Goal: Task Accomplishment & Management: Use online tool/utility

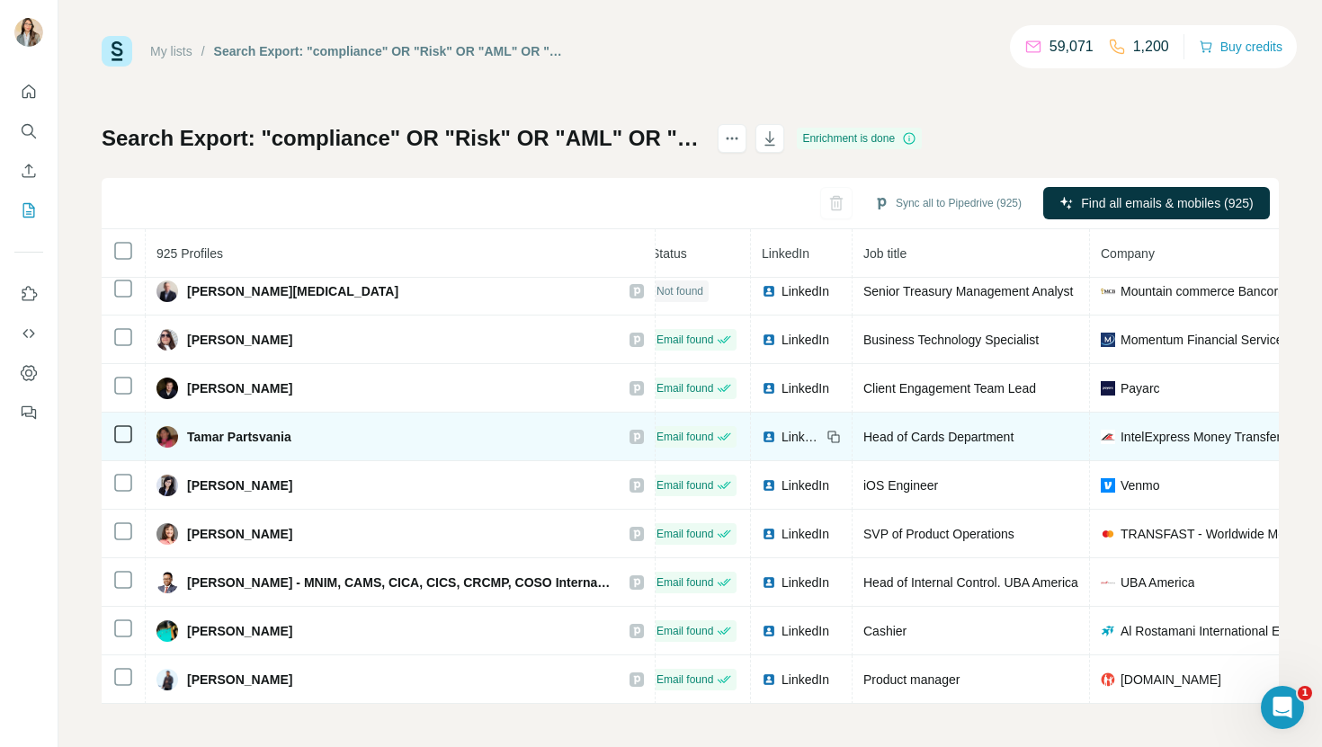
scroll to position [2002, 0]
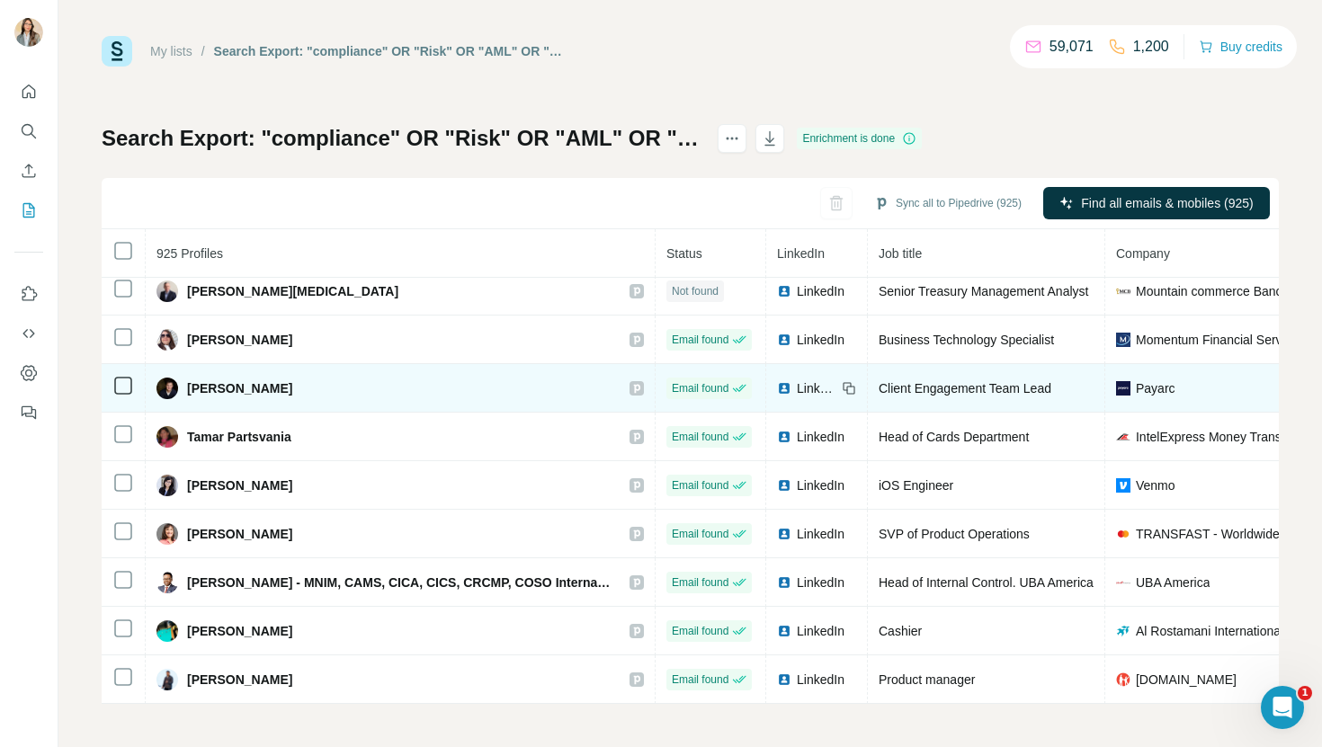
click at [642, 387] on icon at bounding box center [636, 388] width 11 height 14
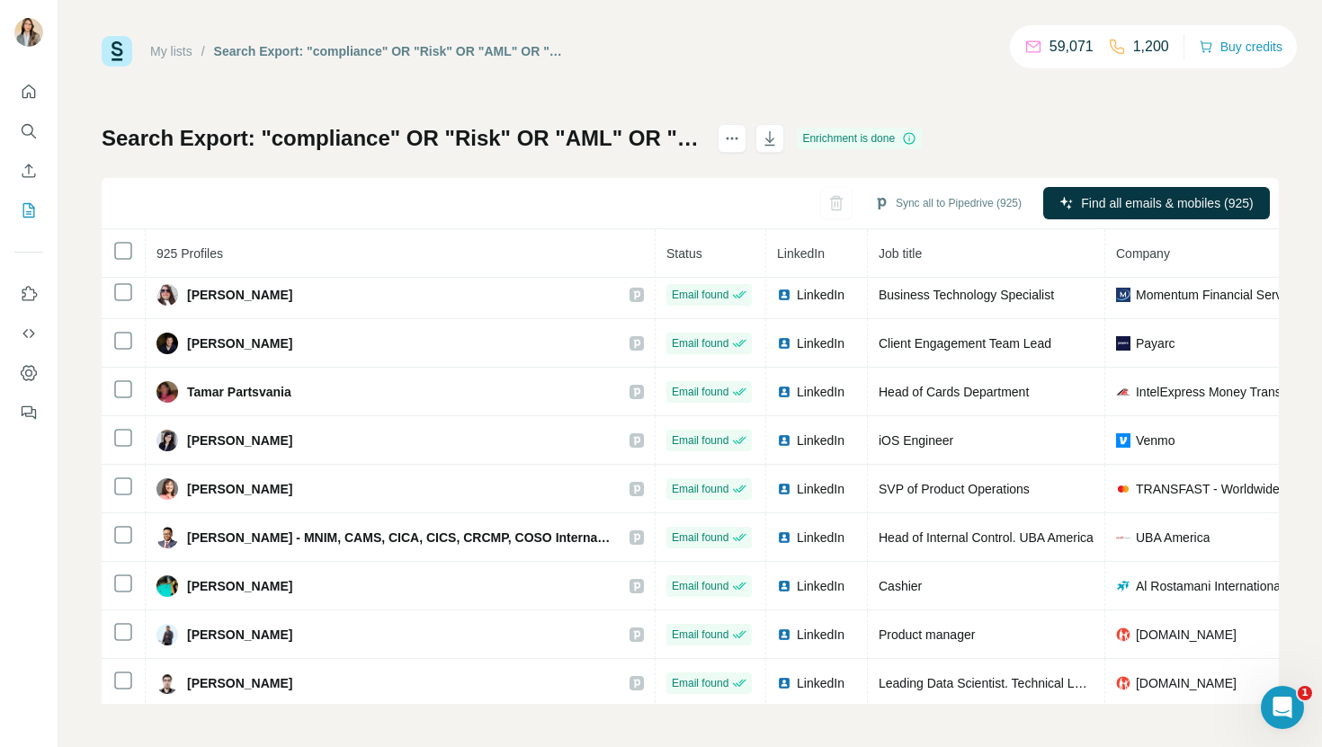
scroll to position [2060, 0]
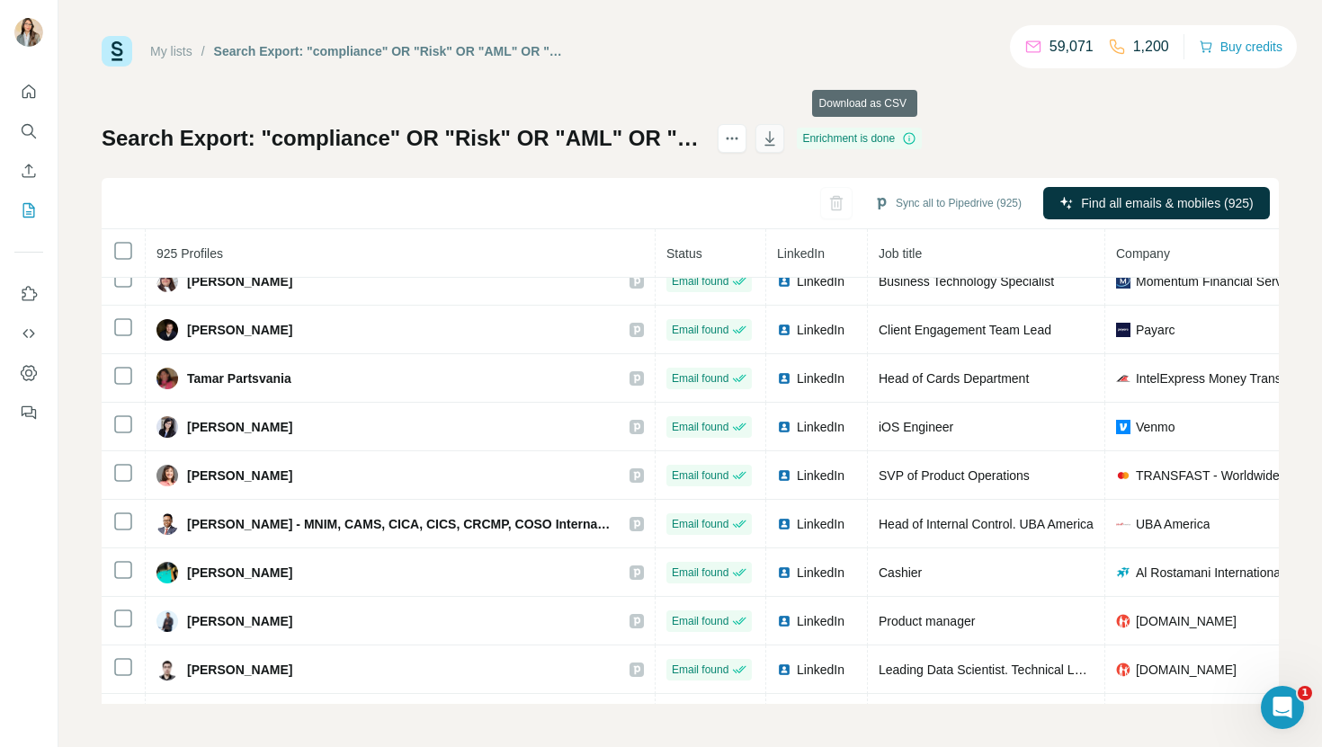
click at [775, 141] on icon "button" at bounding box center [770, 140] width 9 height 5
click at [471, 195] on div "Sync all to Pipedrive (925) Find all emails & mobiles (925)" at bounding box center [690, 203] width 1177 height 51
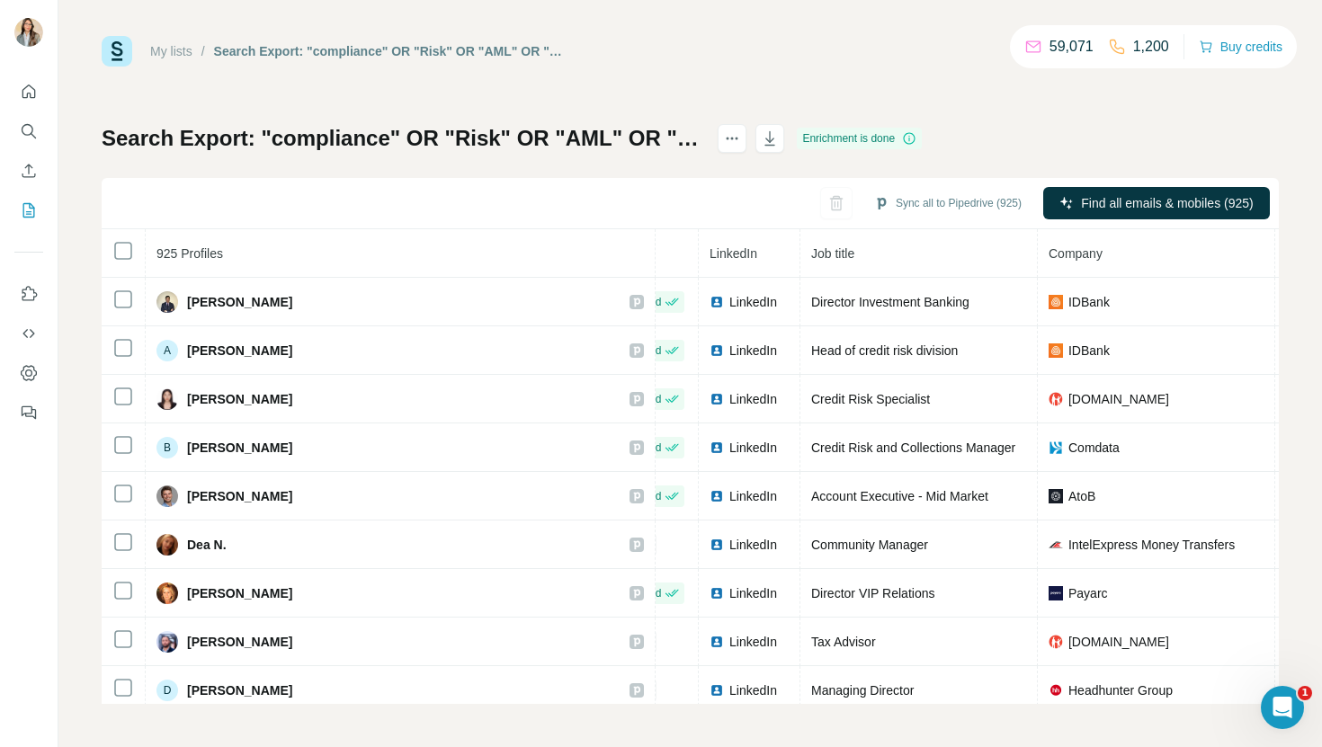
scroll to position [0, 0]
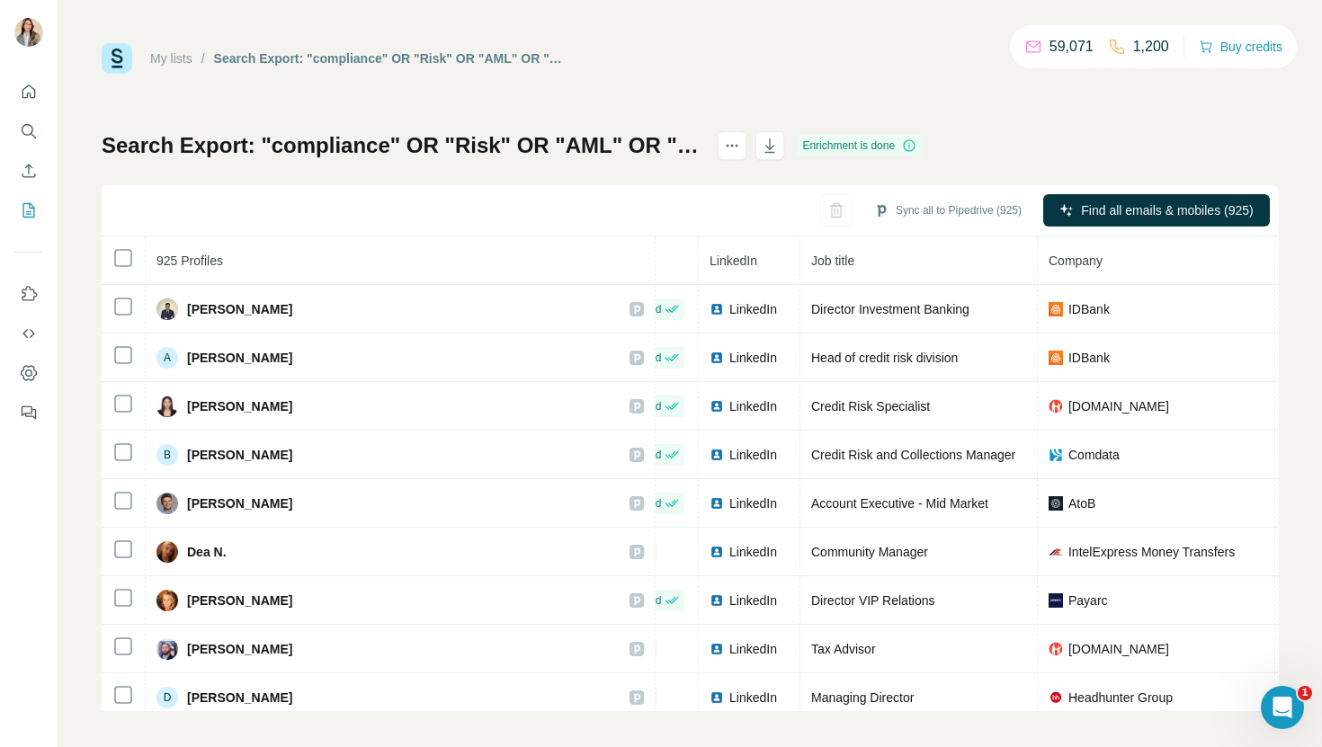
click at [993, 269] on th "Job title" at bounding box center [918, 261] width 237 height 49
click at [833, 260] on span "Job title" at bounding box center [832, 261] width 43 height 14
click at [834, 260] on span "Job title" at bounding box center [832, 261] width 43 height 14
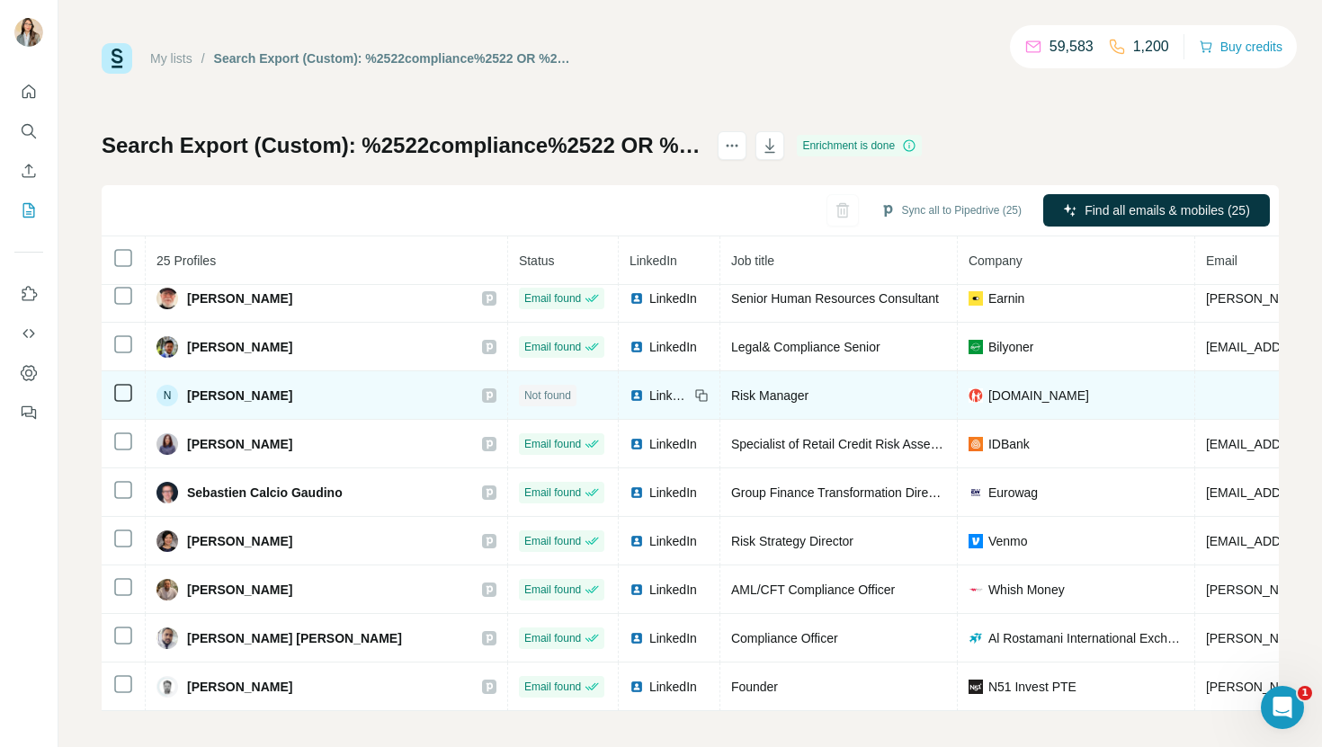
scroll to position [7, 0]
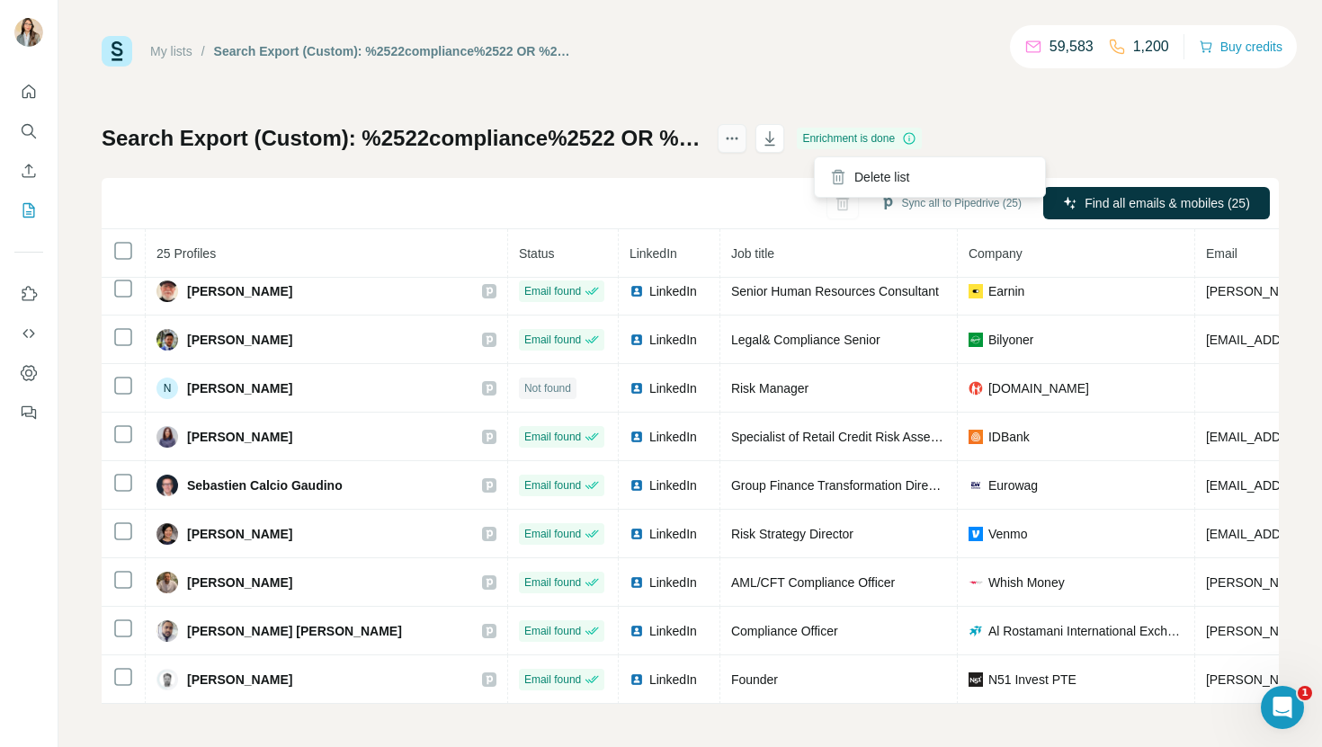
click at [741, 146] on icon "actions" at bounding box center [732, 138] width 18 height 18
click at [701, 131] on h1 "Search Export (Custom): %2522compliance%2522 OR %2522Risk%2522 OR %2522AML%2522…" at bounding box center [402, 138] width 600 height 29
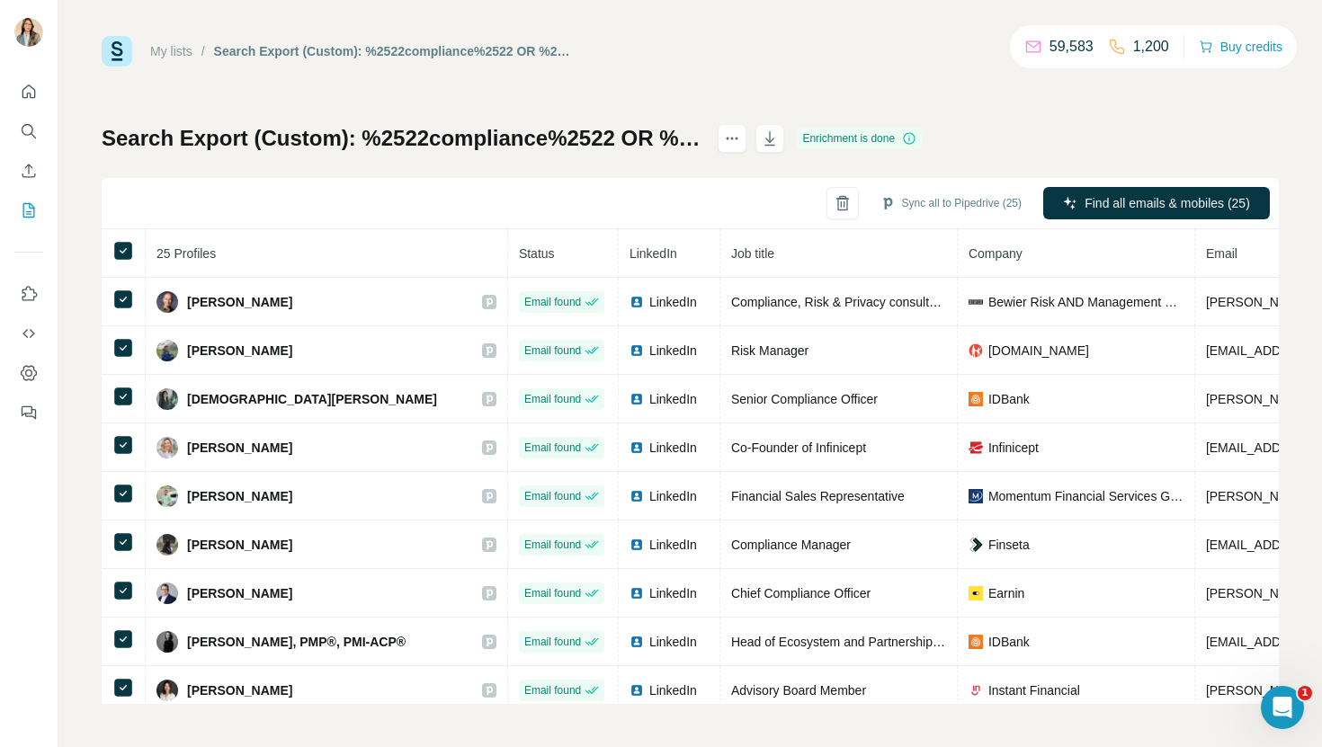
scroll to position [0, 0]
